Goal: Find specific page/section: Find specific page/section

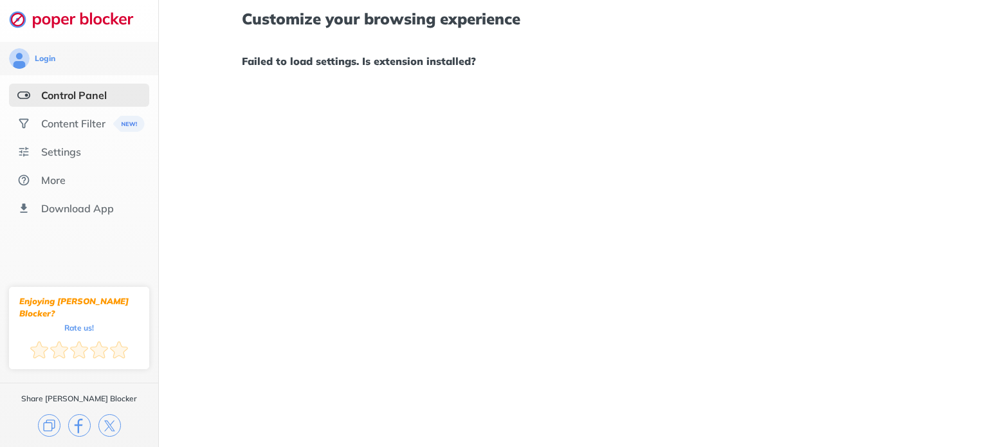
click at [861, 113] on div "Customize your browsing experience Failed to load settings. Is extension instal…" at bounding box center [573, 223] width 829 height 447
click at [82, 64] on div "Login" at bounding box center [79, 58] width 140 height 21
click at [63, 19] on img at bounding box center [78, 19] width 138 height 18
click at [80, 414] on img at bounding box center [79, 425] width 23 height 23
click at [87, 123] on div "Content Filter" at bounding box center [73, 123] width 64 height 13
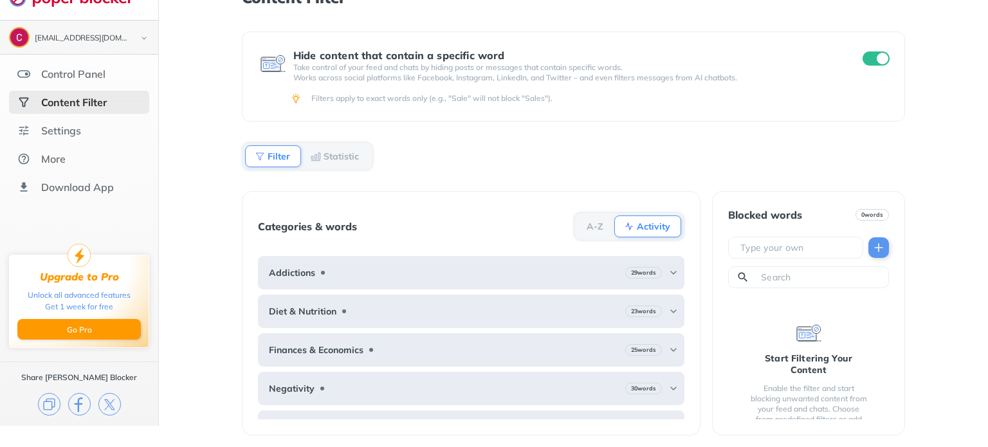
scroll to position [10, 0]
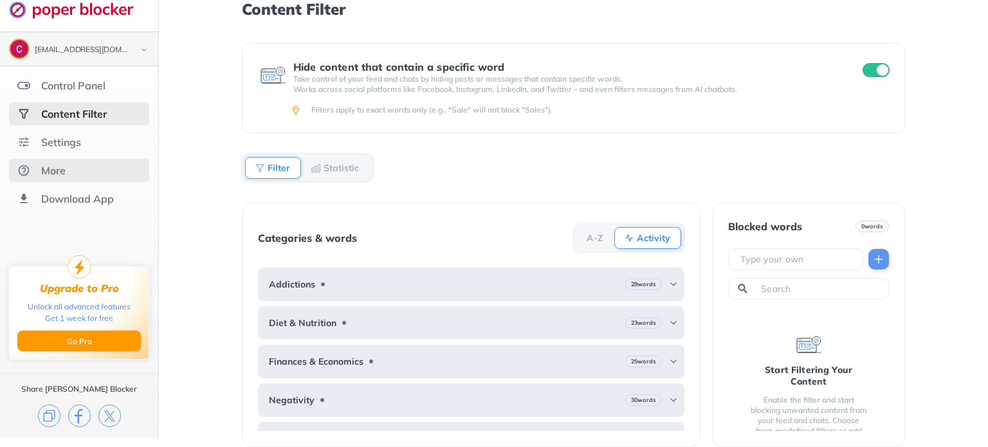
click at [78, 169] on div "More" at bounding box center [79, 170] width 140 height 23
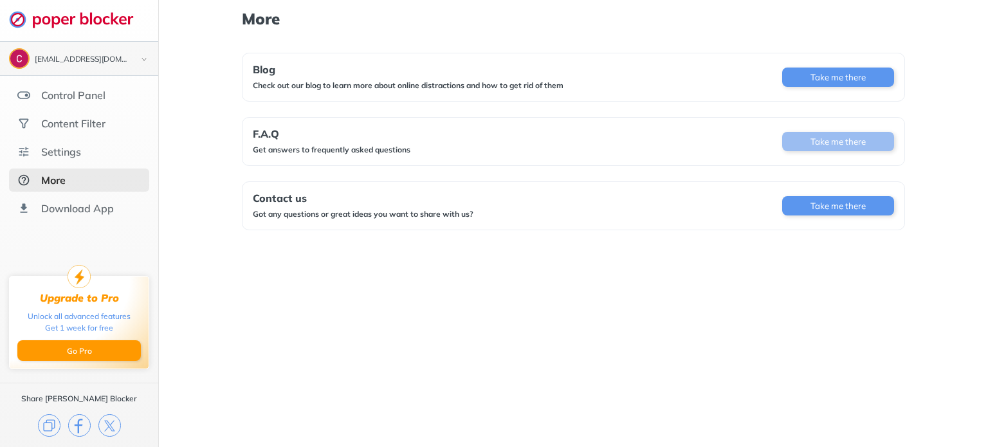
click at [818, 141] on button "Take me there" at bounding box center [838, 141] width 112 height 19
